Goal: Transaction & Acquisition: Purchase product/service

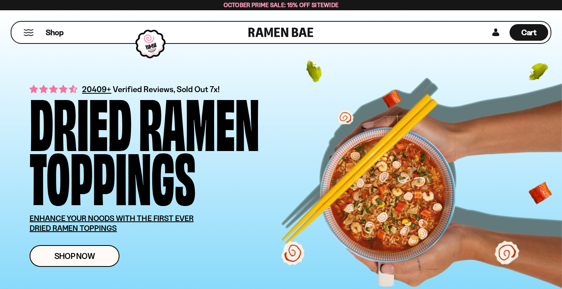
drag, startPoint x: 26, startPoint y: 37, endPoint x: 29, endPoint y: 33, distance: 4.8
click at [29, 33] on div "Shop" at bounding box center [131, 32] width 235 height 21
click at [29, 33] on button "Mobile Menu Trigger" at bounding box center [28, 32] width 11 height 7
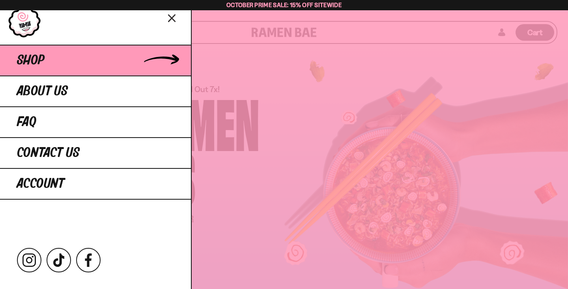
click at [30, 60] on span "Shop" at bounding box center [31, 60] width 28 height 14
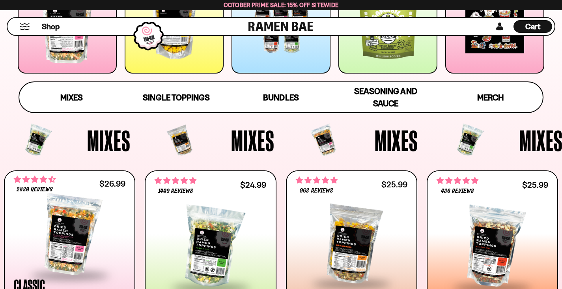
scroll to position [192, 0]
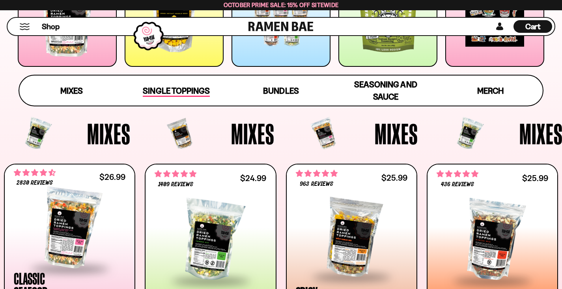
click at [168, 85] on div "Single Toppings" at bounding box center [176, 90] width 67 height 12
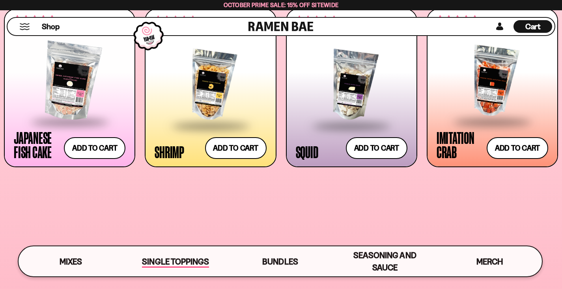
scroll to position [739, 0]
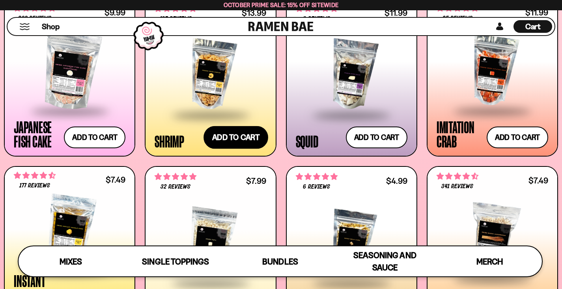
click at [229, 131] on button "Add to cart Add ― Regular price $13.99 Regular price Sale price $13.99 Unit pri…" at bounding box center [236, 137] width 65 height 23
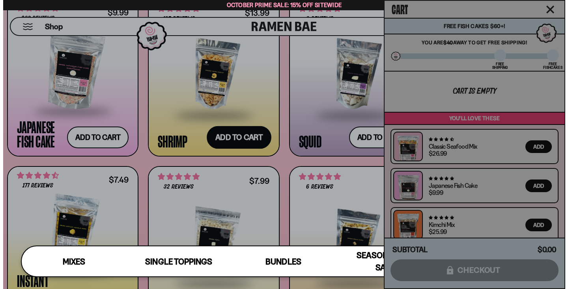
scroll to position [744, 0]
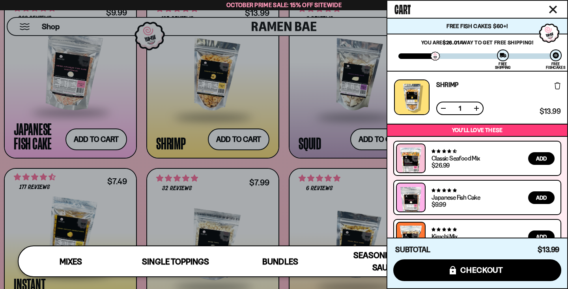
click at [478, 108] on button at bounding box center [477, 108] width 8 height 8
click at [553, 10] on icon "Close cart" at bounding box center [553, 9] width 7 height 7
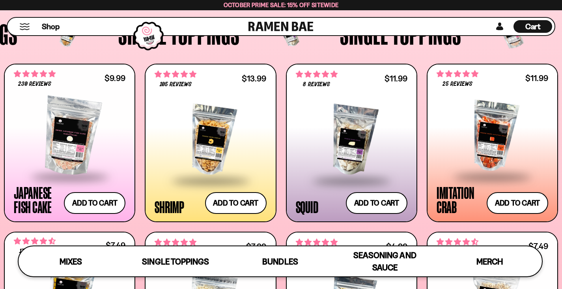
scroll to position [673, 0]
click at [500, 151] on div at bounding box center [493, 136] width 112 height 79
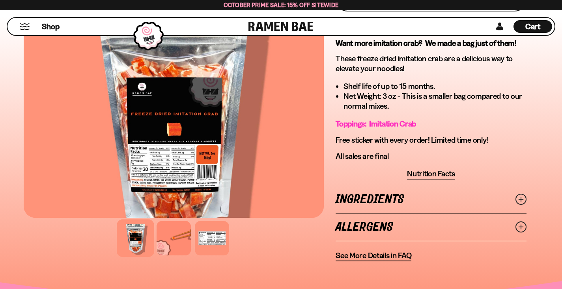
scroll to position [285, 0]
click at [521, 197] on line at bounding box center [521, 199] width 4 height 4
